Goal: Check status: Check status

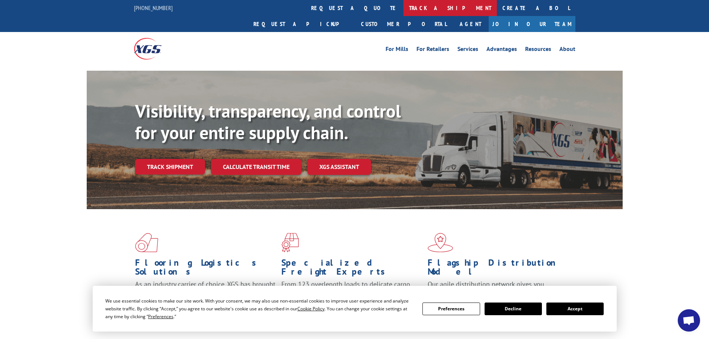
click at [403, 5] on link "track a shipment" at bounding box center [449, 8] width 93 height 16
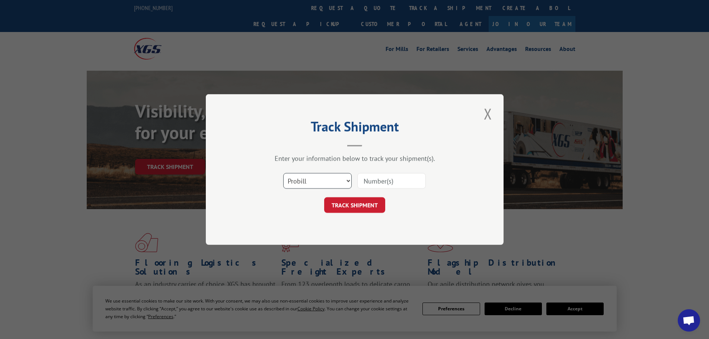
click at [301, 179] on select "Select category... Probill BOL PO" at bounding box center [317, 181] width 68 height 16
select select "bol"
click at [283, 173] on select "Select category... Probill BOL PO" at bounding box center [317, 181] width 68 height 16
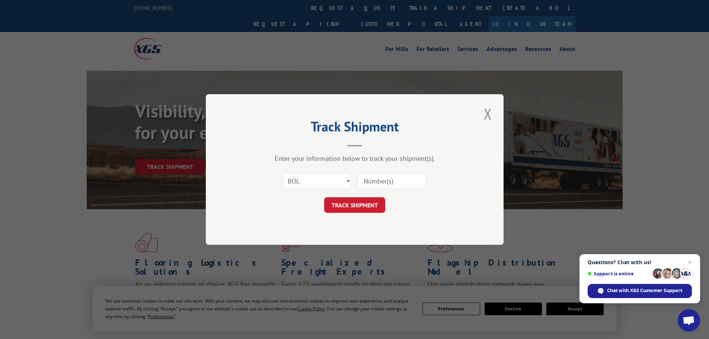
click at [380, 179] on input at bounding box center [391, 181] width 68 height 16
paste input "4888216"
type input "4888216"
click at [352, 204] on button "TRACK SHIPMENT" at bounding box center [354, 205] width 61 height 16
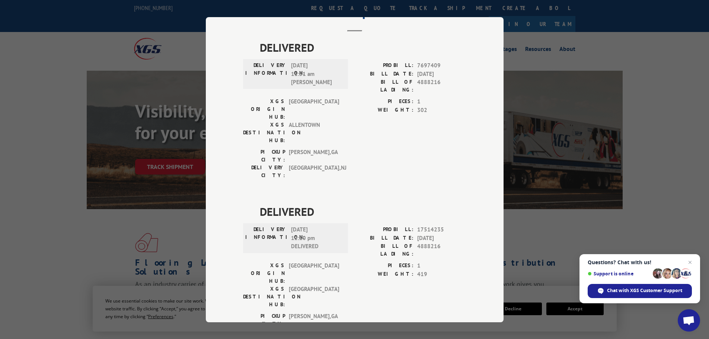
scroll to position [39, 0]
click at [646, 294] on span "Chat with XGS Customer Support" at bounding box center [640, 291] width 104 height 14
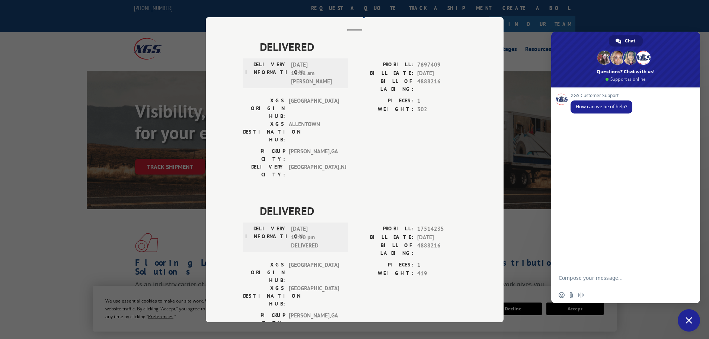
click at [577, 278] on textarea "Compose your message..." at bounding box center [618, 277] width 119 height 19
type textarea "Probill 17514235 indicates it was delivered 8/12 but they are saying they don't…"
click at [685, 258] on span "Send" at bounding box center [687, 258] width 6 height 6
